Goal: Navigation & Orientation: Find specific page/section

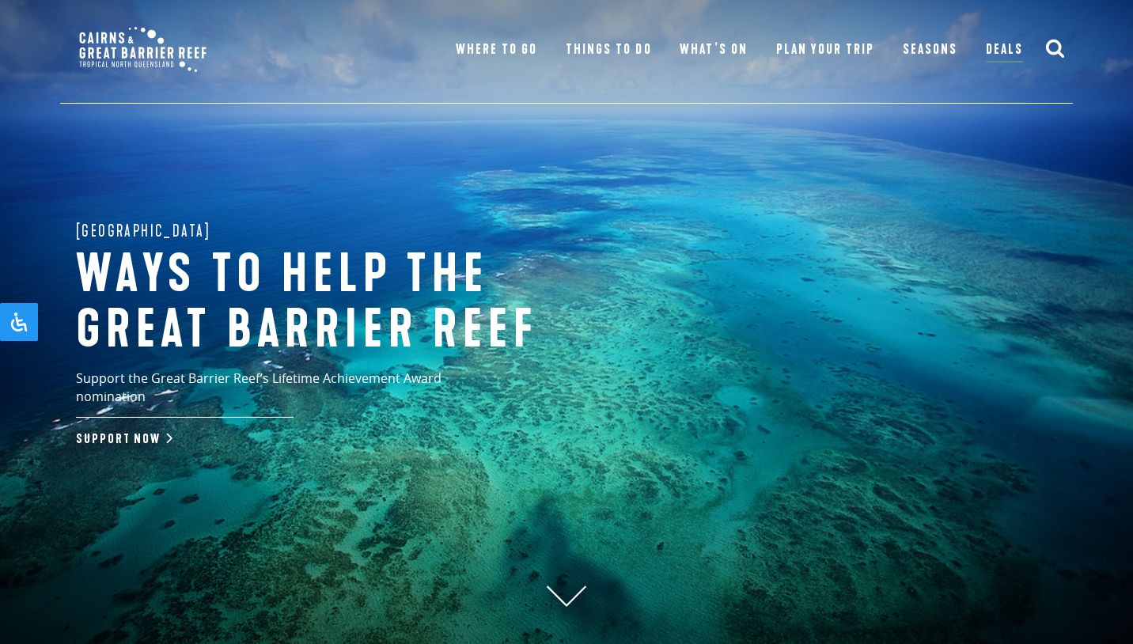
click at [20, 50] on header "Menu Where To Go [PERSON_NAME][GEOGRAPHIC_DATA] Visit destination [GEOGRAPHIC_D…" at bounding box center [566, 53] width 1133 height 106
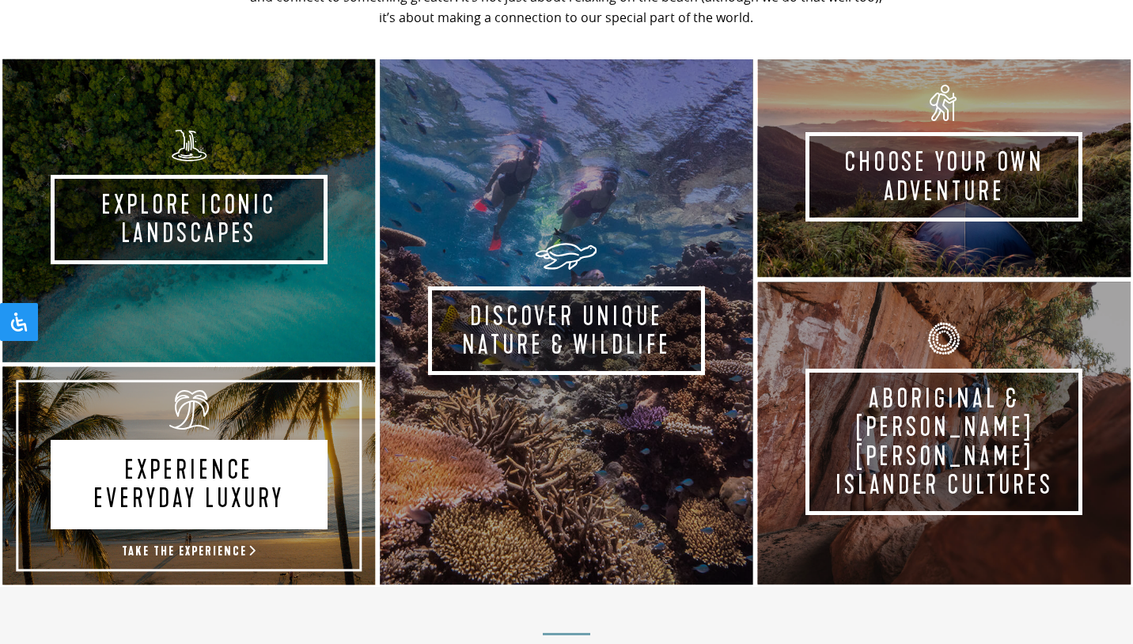
click at [248, 430] on link "Experience Everyday Luxury Take the experience" at bounding box center [189, 476] width 378 height 222
click at [247, 476] on link "Experience Everyday Luxury Take the experience" at bounding box center [189, 476] width 378 height 222
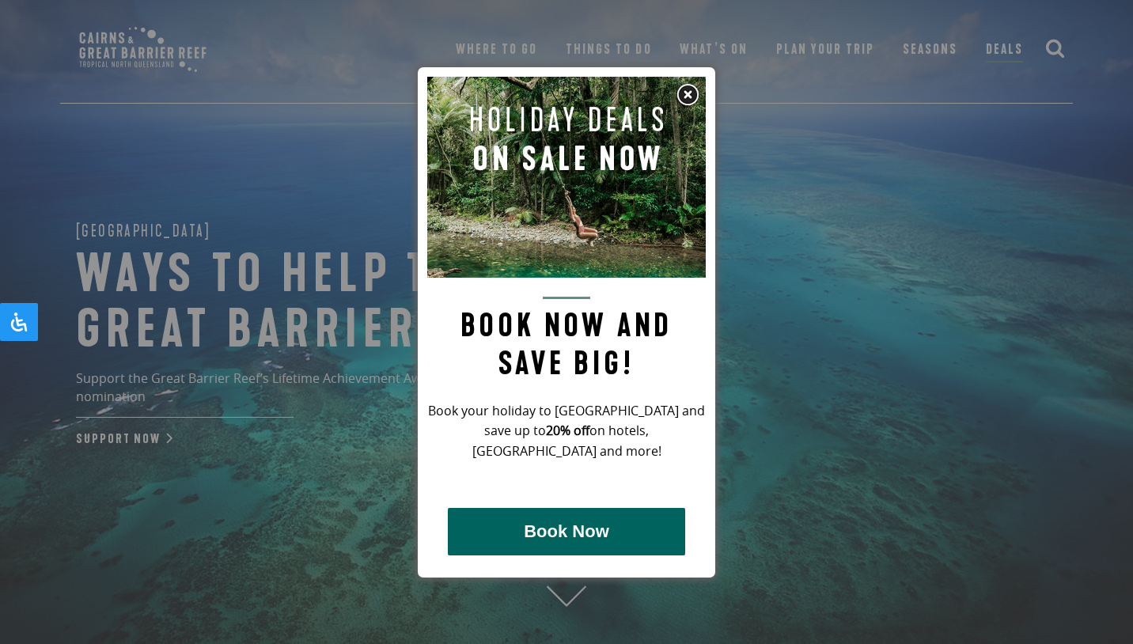
click at [687, 97] on img at bounding box center [688, 95] width 24 height 24
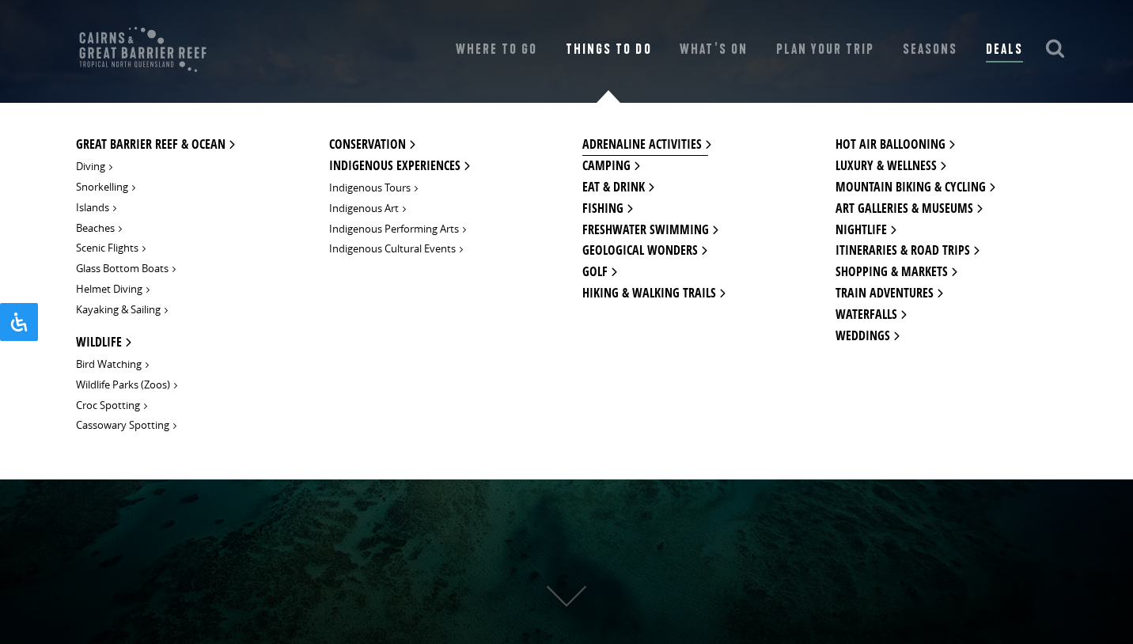
click at [638, 149] on link "Adrenaline Activities" at bounding box center [646, 145] width 126 height 21
